Goal: Task Accomplishment & Management: Manage account settings

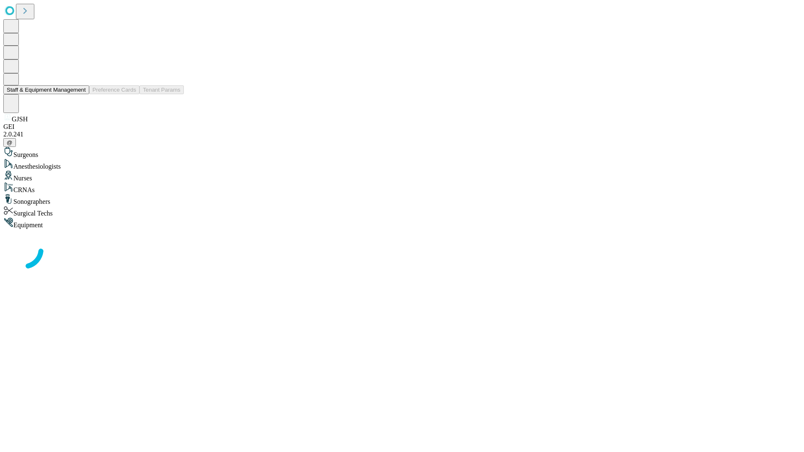
click at [80, 94] on button "Staff & Equipment Management" at bounding box center [46, 89] width 86 height 9
